Goal: Transaction & Acquisition: Purchase product/service

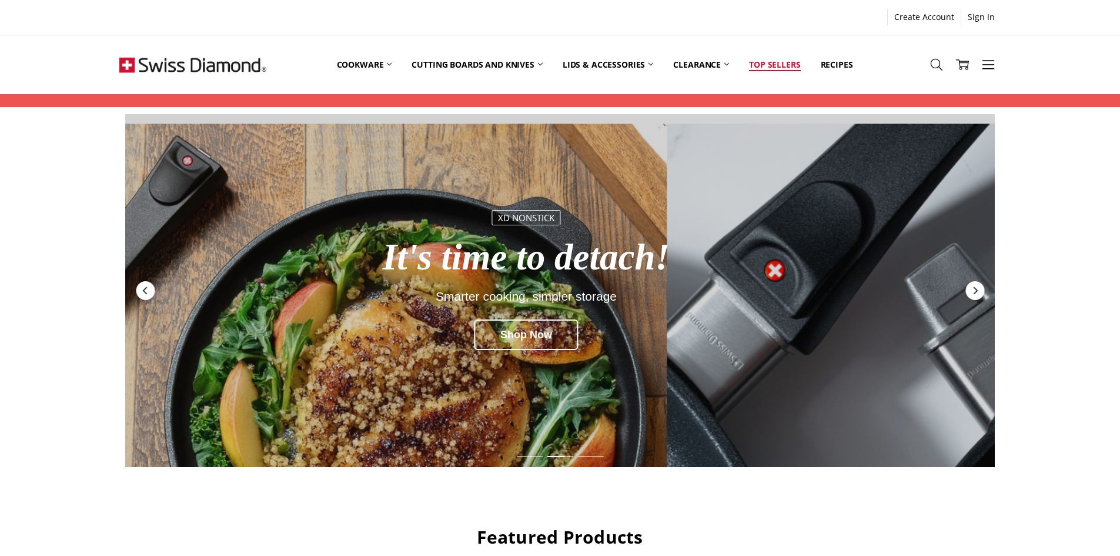
click at [789, 68] on link "Top Sellers" at bounding box center [774, 64] width 71 height 52
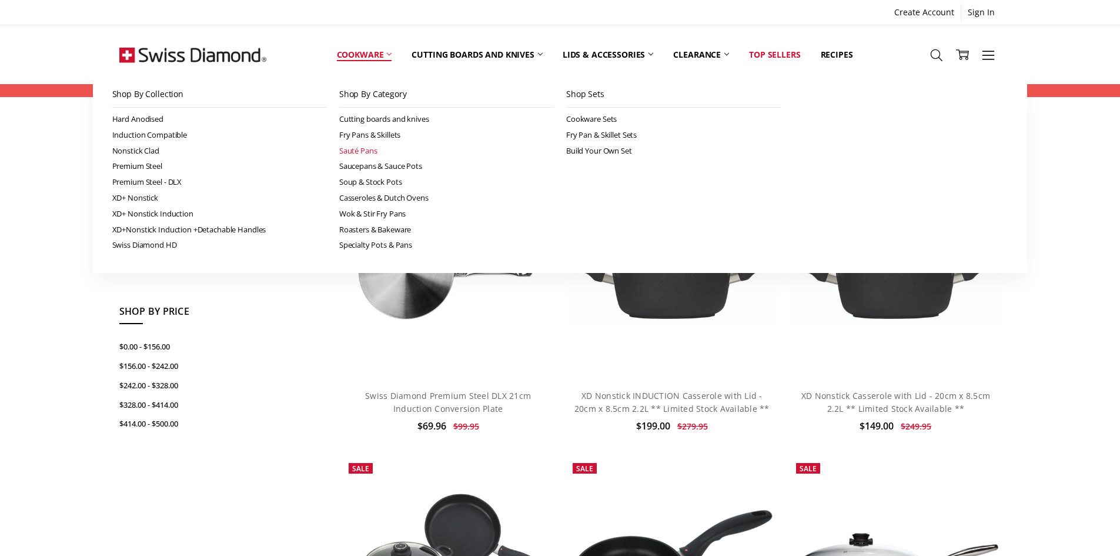
click at [371, 153] on link "Sauté Pans" at bounding box center [446, 151] width 215 height 16
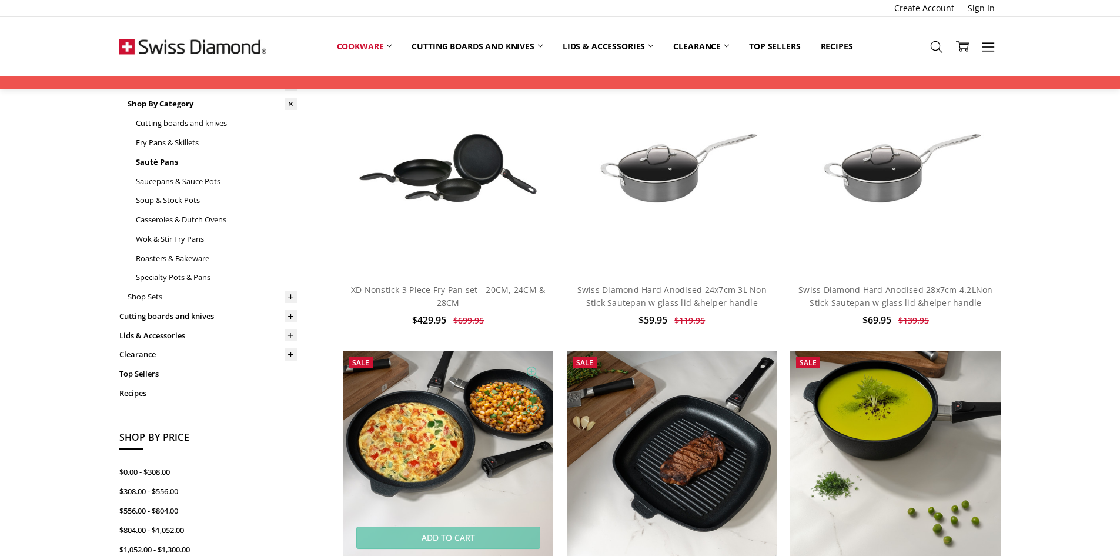
scroll to position [294, 0]
